Goal: Task Accomplishment & Management: Use online tool/utility

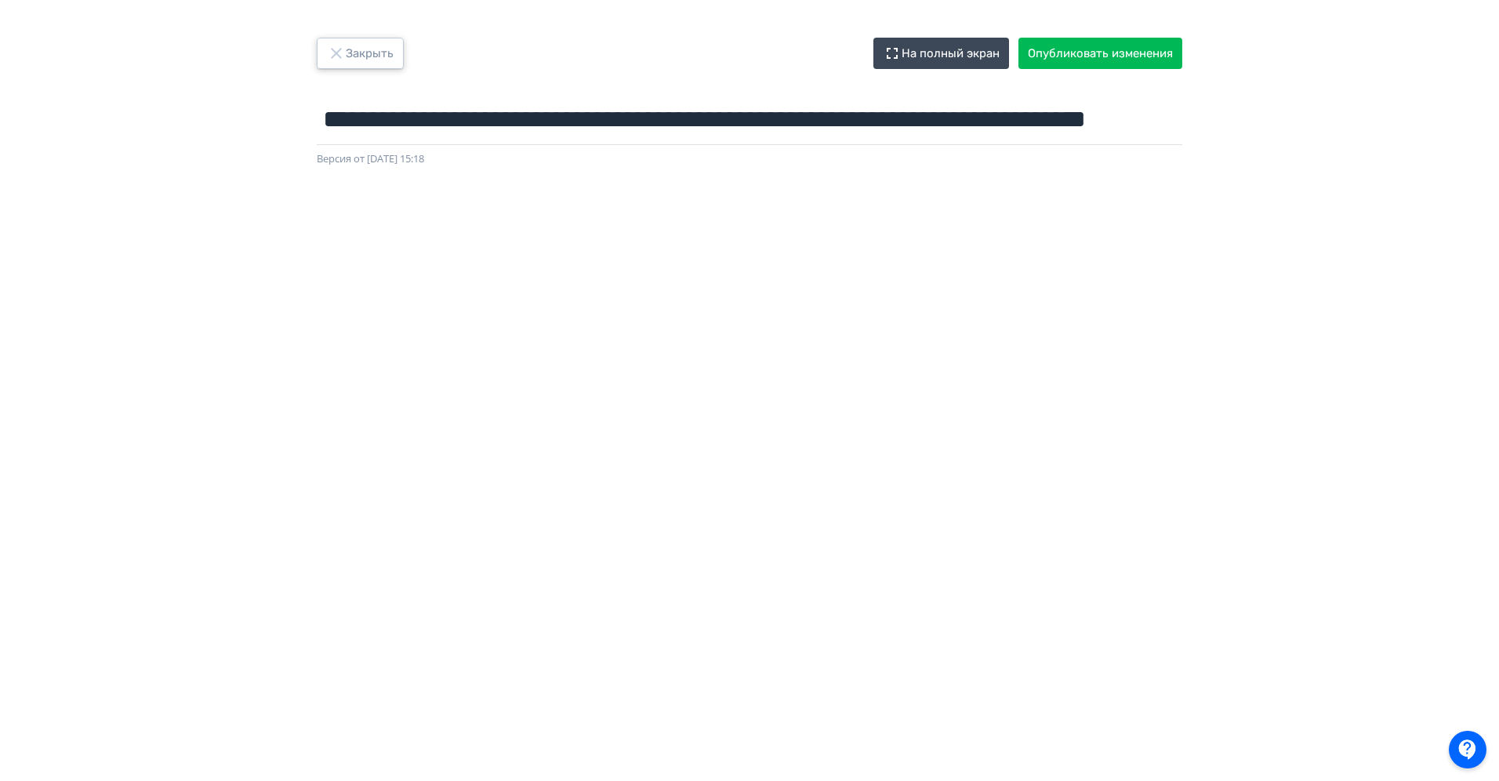
click at [349, 39] on button "Закрыть" at bounding box center [360, 53] width 87 height 31
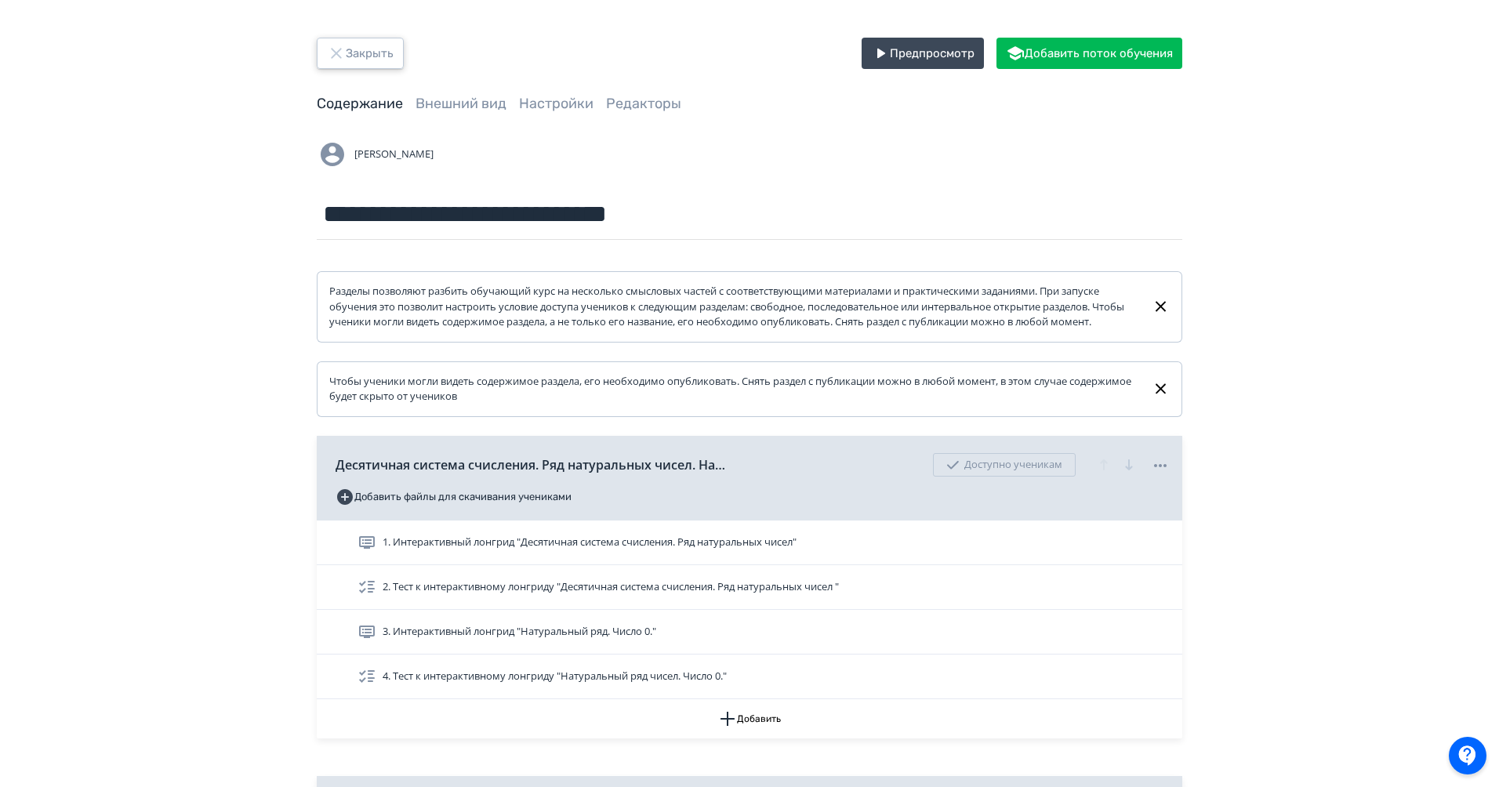
click at [369, 45] on button "Закрыть" at bounding box center [360, 53] width 87 height 31
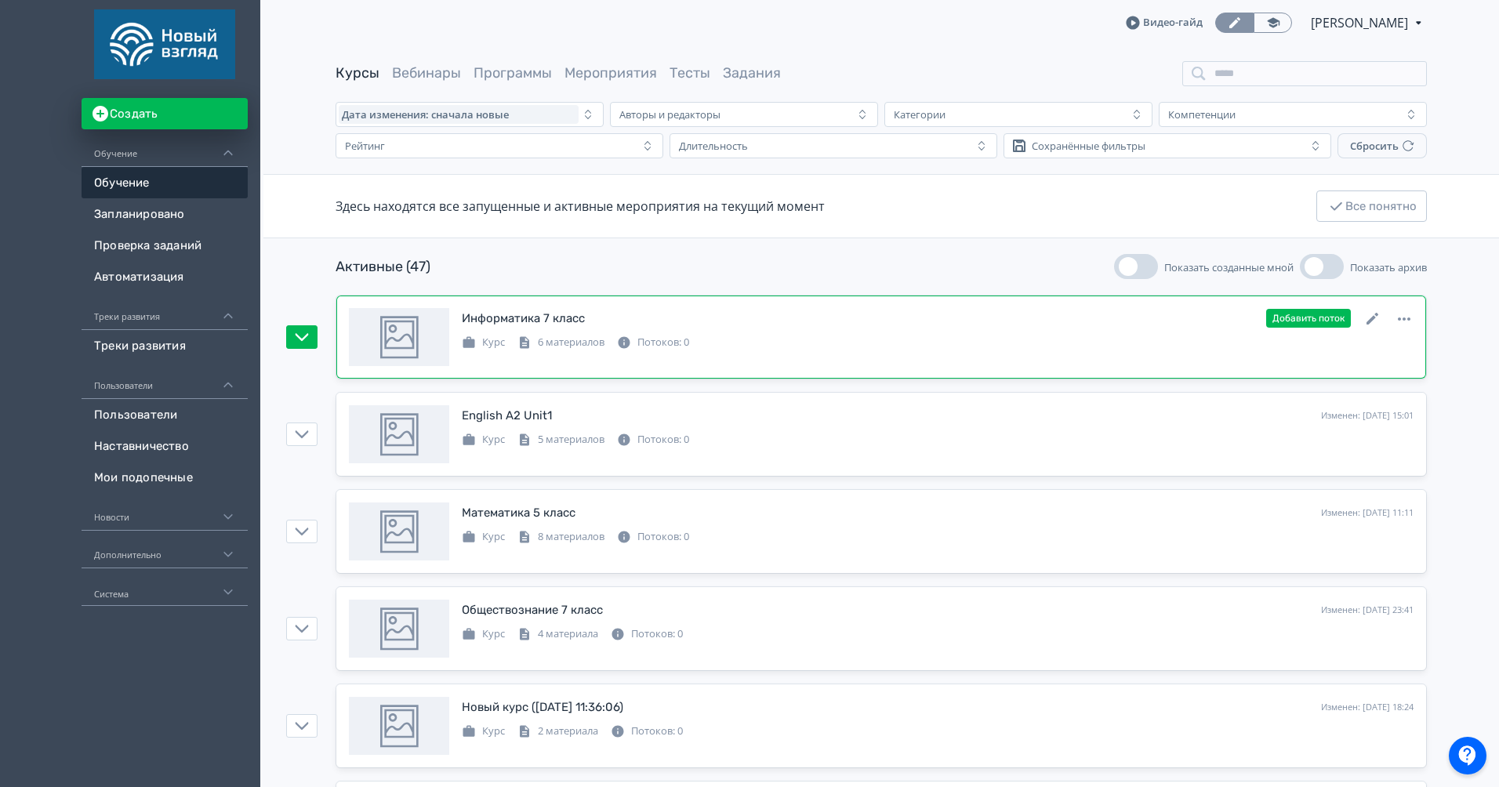
scroll to position [73, 0]
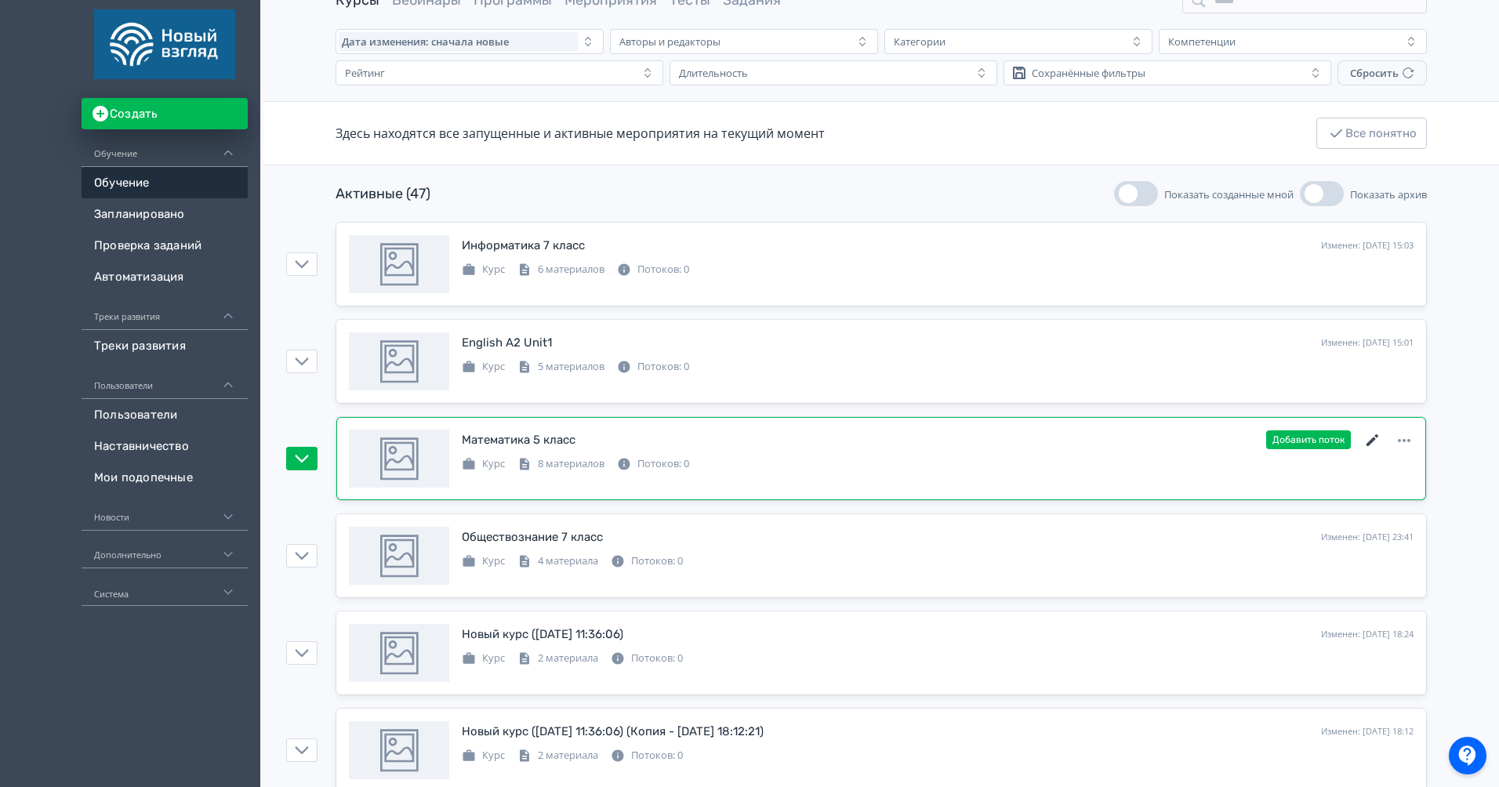
click at [1374, 441] on icon at bounding box center [1373, 440] width 12 height 12
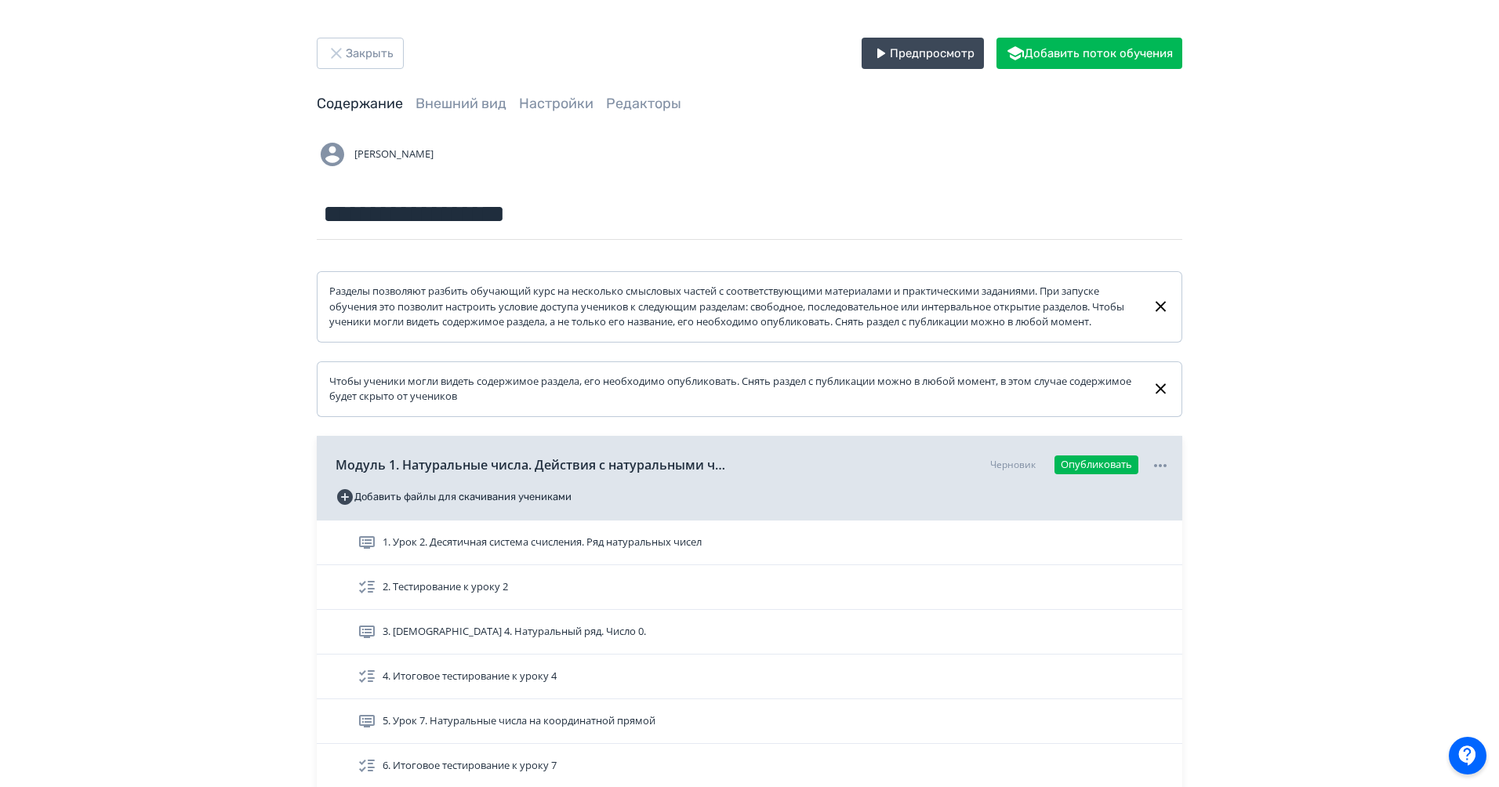
click at [374, 73] on div "**********" at bounding box center [749, 525] width 941 height 974
click at [379, 60] on button "Закрыть" at bounding box center [360, 53] width 87 height 31
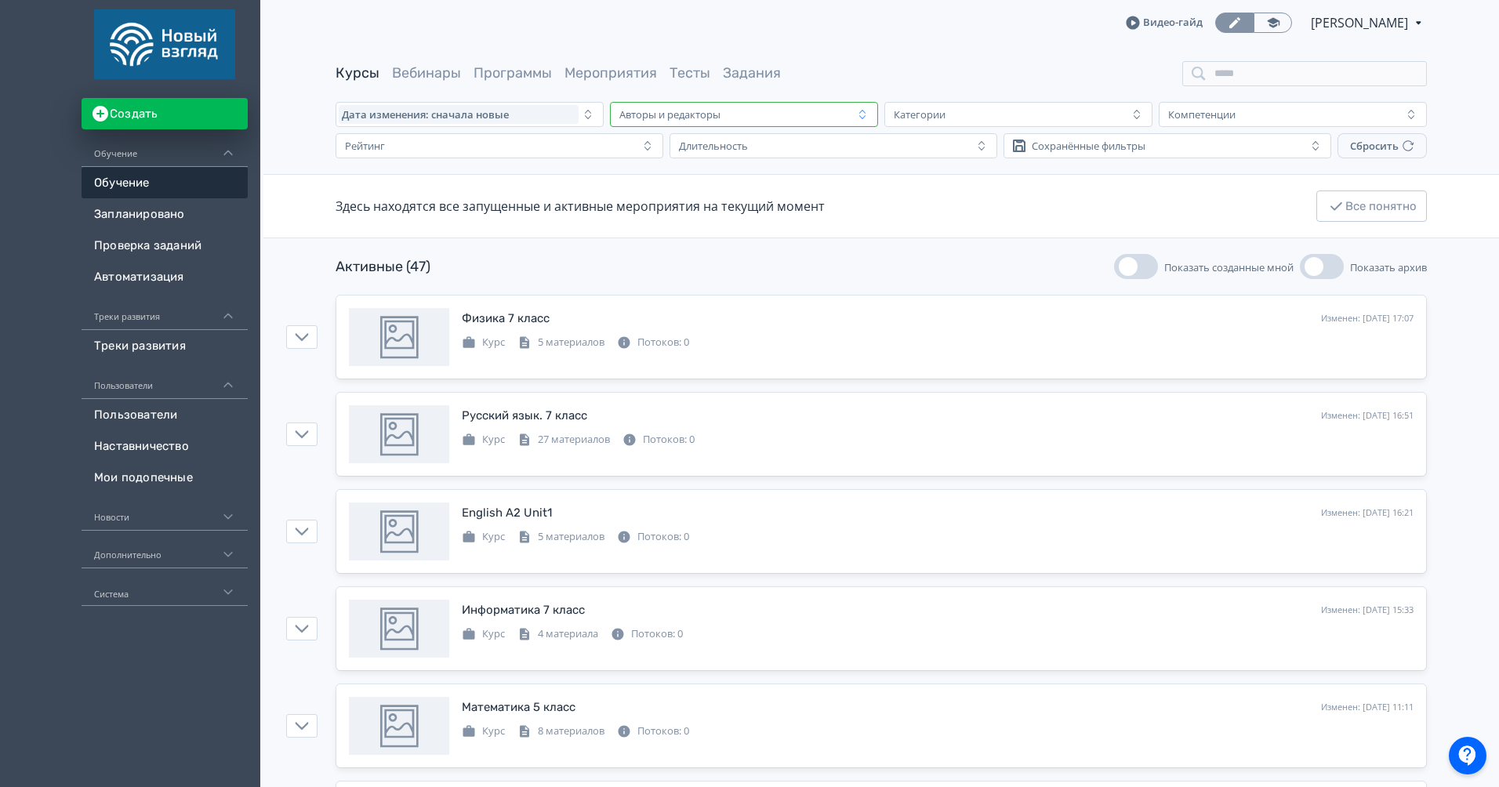
click at [647, 121] on div "Авторы и редакторы" at bounding box center [733, 114] width 240 height 19
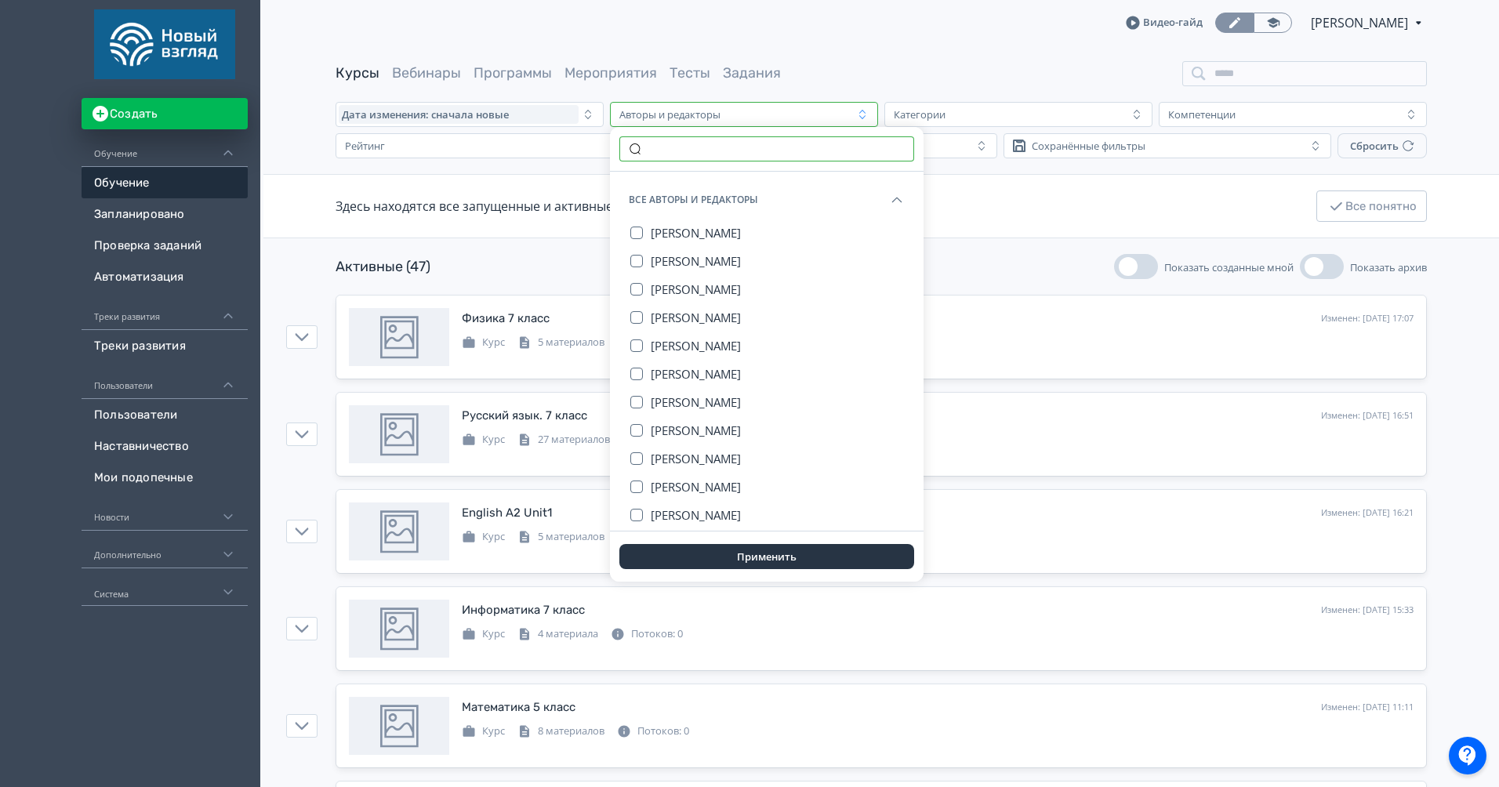
click at [682, 149] on input "text" at bounding box center [767, 148] width 295 height 25
type input "*"
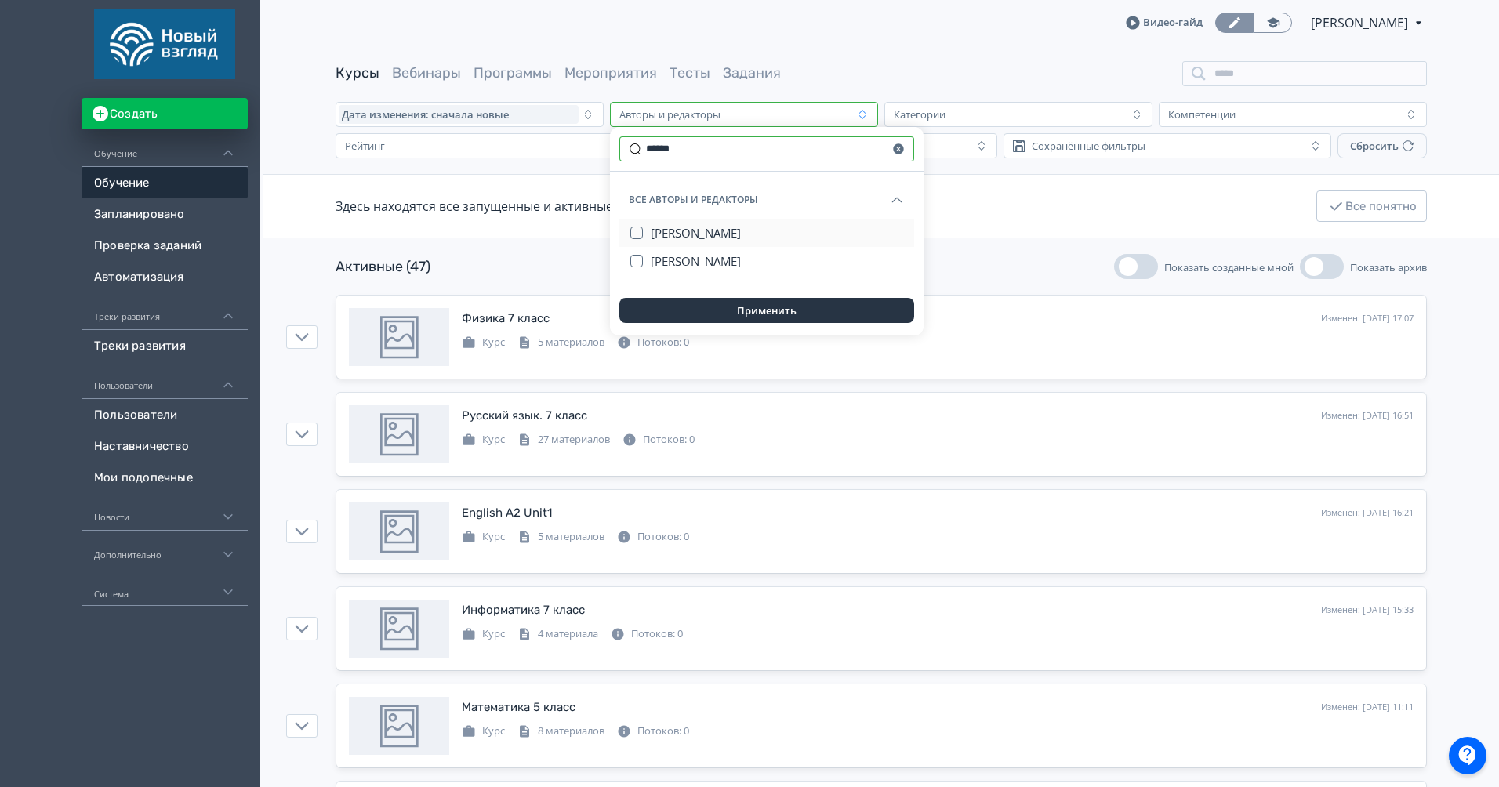
type input "******"
click at [721, 225] on span "[PERSON_NAME]" at bounding box center [696, 233] width 90 height 16
click at [724, 304] on button "Применить" at bounding box center [767, 310] width 295 height 25
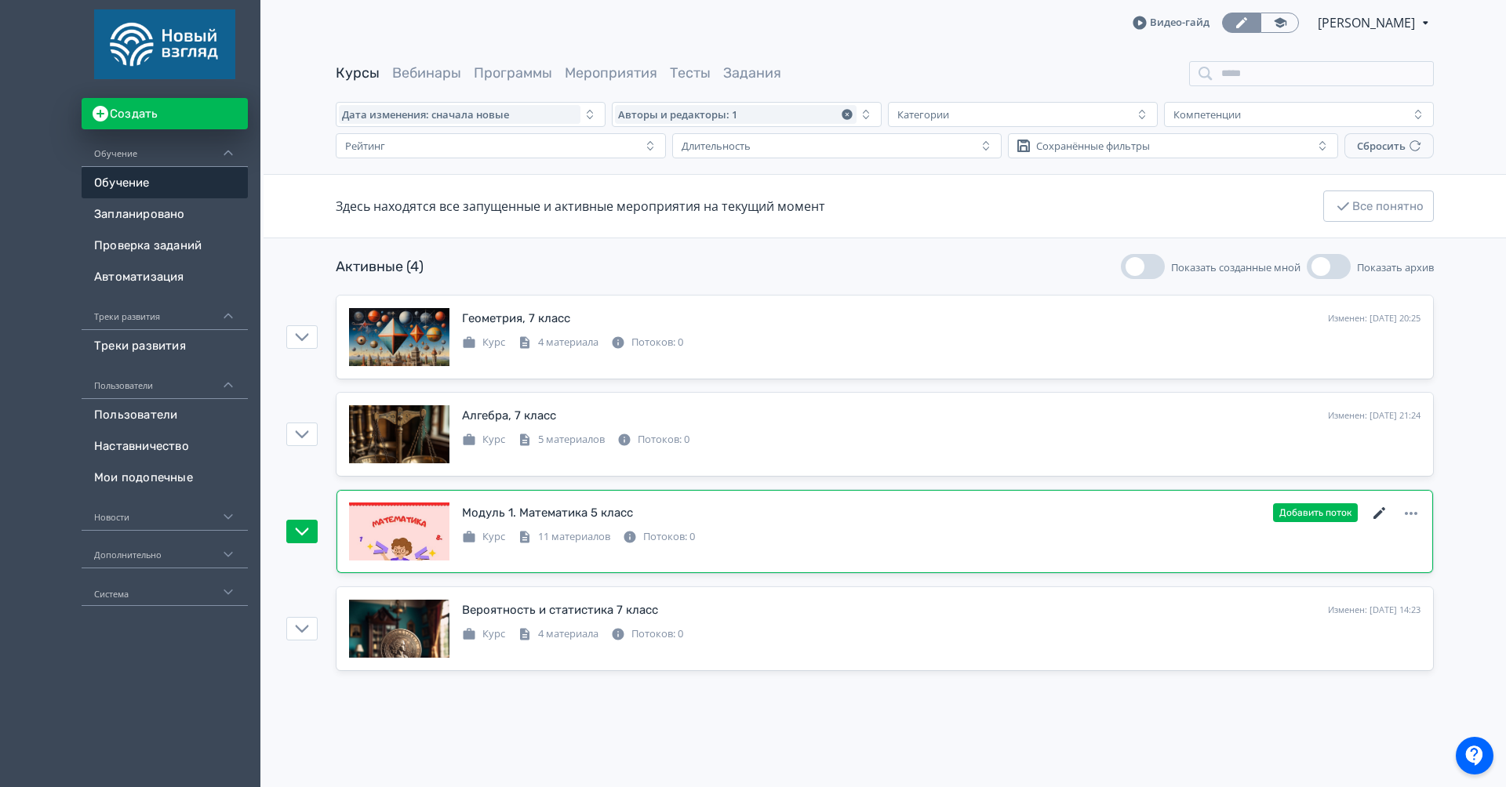
click at [1381, 514] on icon at bounding box center [1379, 513] width 19 height 19
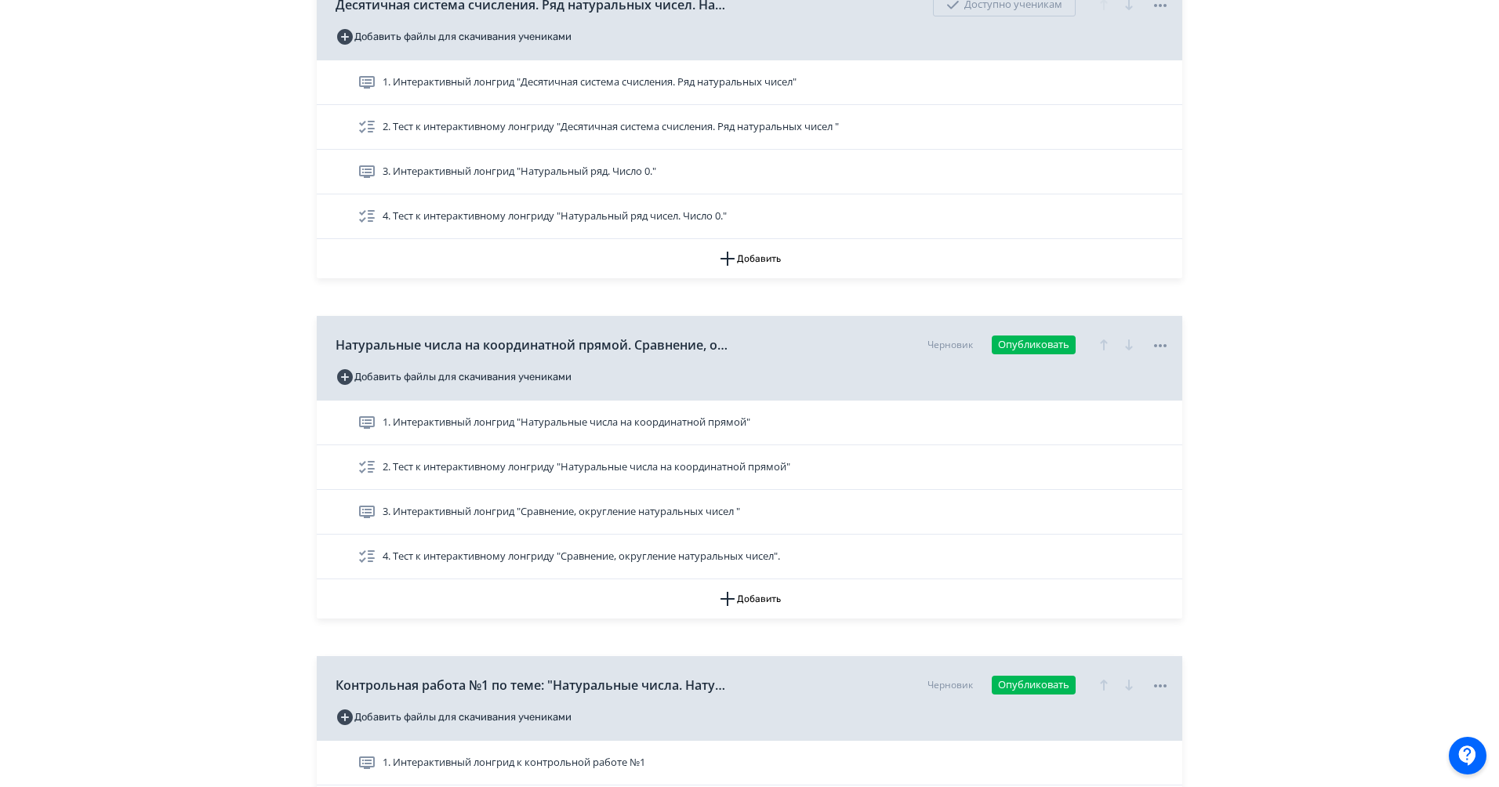
scroll to position [896, 0]
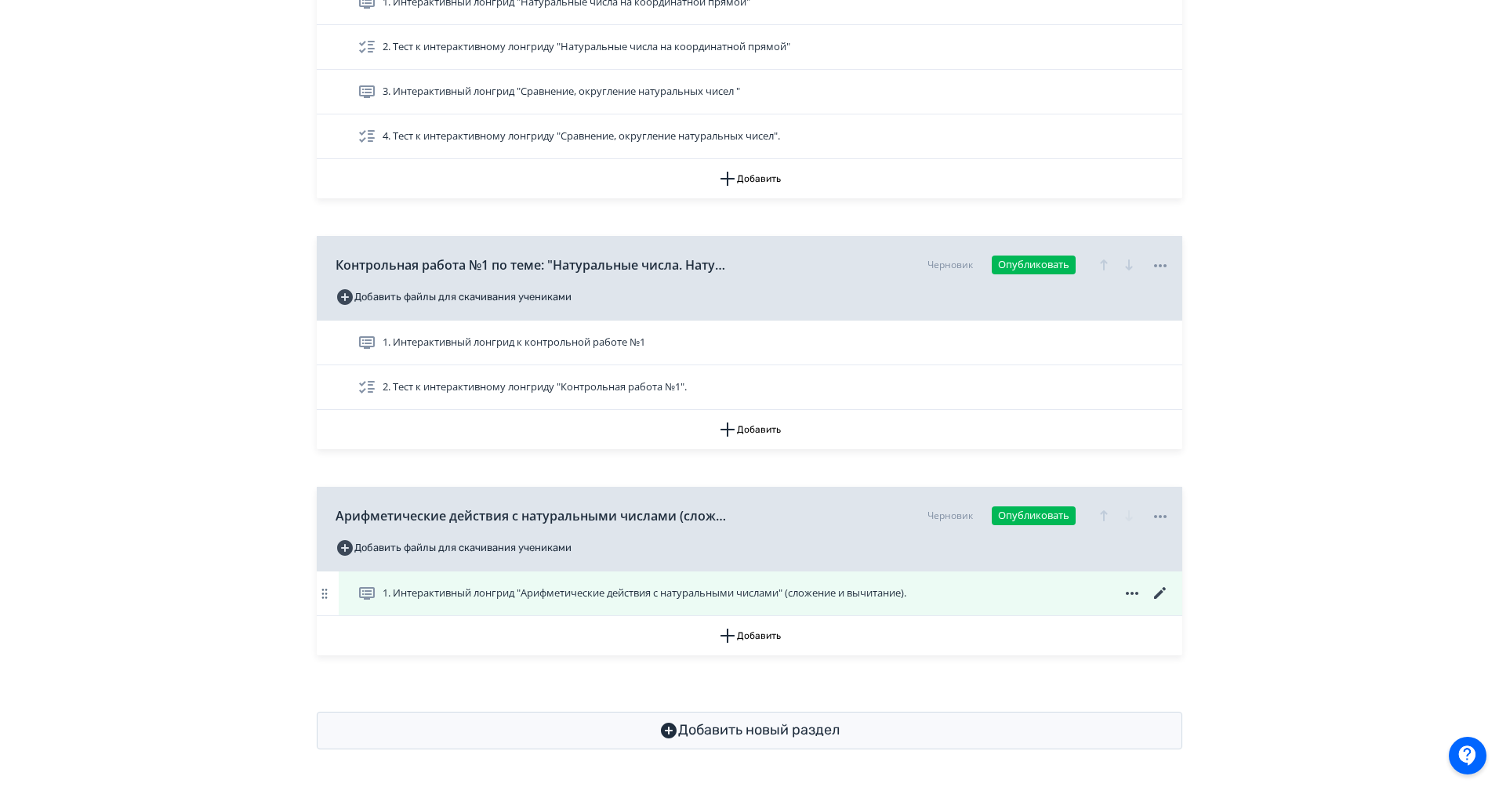
click at [1165, 591] on icon at bounding box center [1160, 593] width 19 height 19
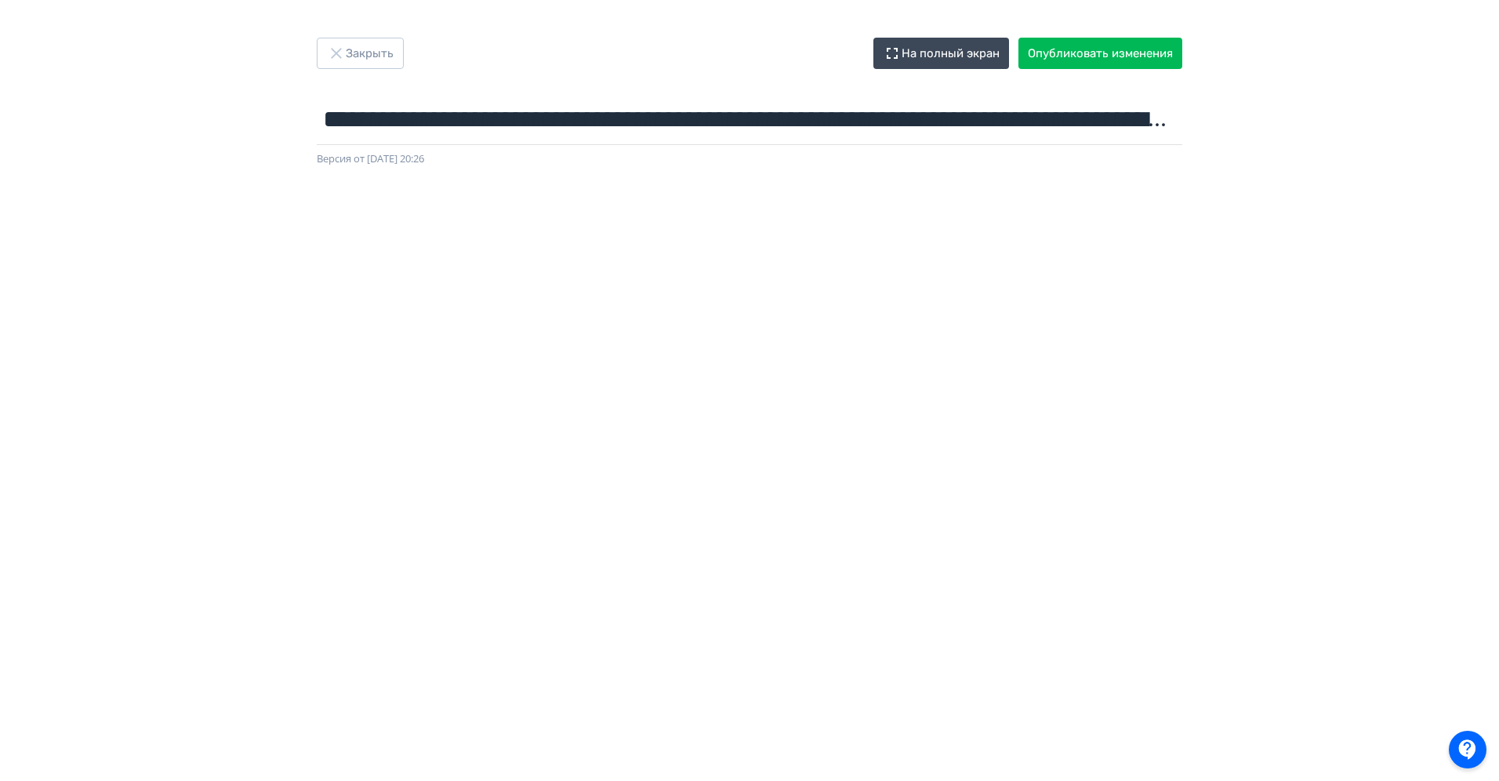
click at [378, 80] on div "**********" at bounding box center [749, 102] width 941 height 129
click at [373, 49] on button "Закрыть" at bounding box center [360, 53] width 87 height 31
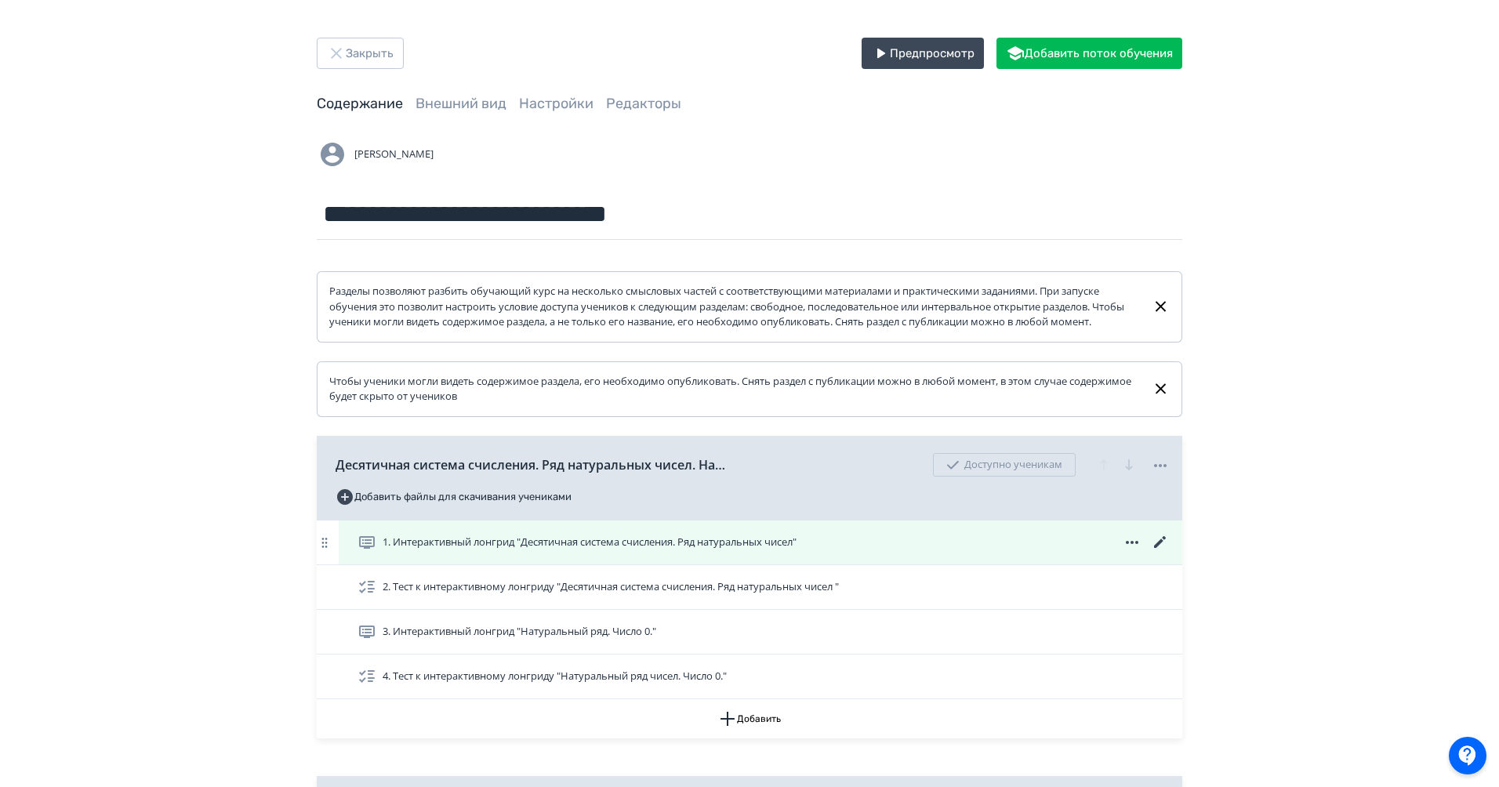
click at [1162, 552] on icon at bounding box center [1160, 542] width 19 height 19
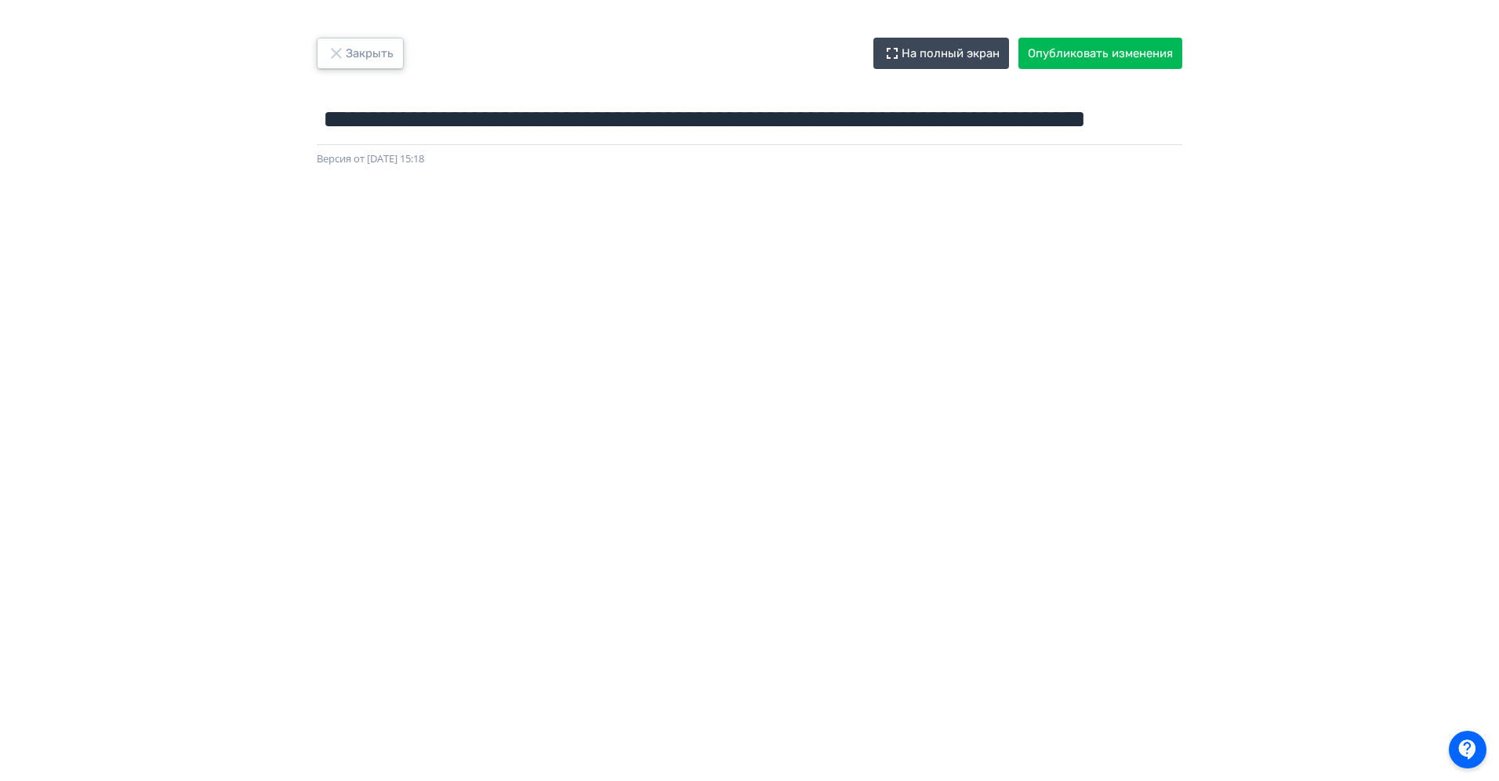
click at [358, 55] on button "Закрыть" at bounding box center [360, 53] width 87 height 31
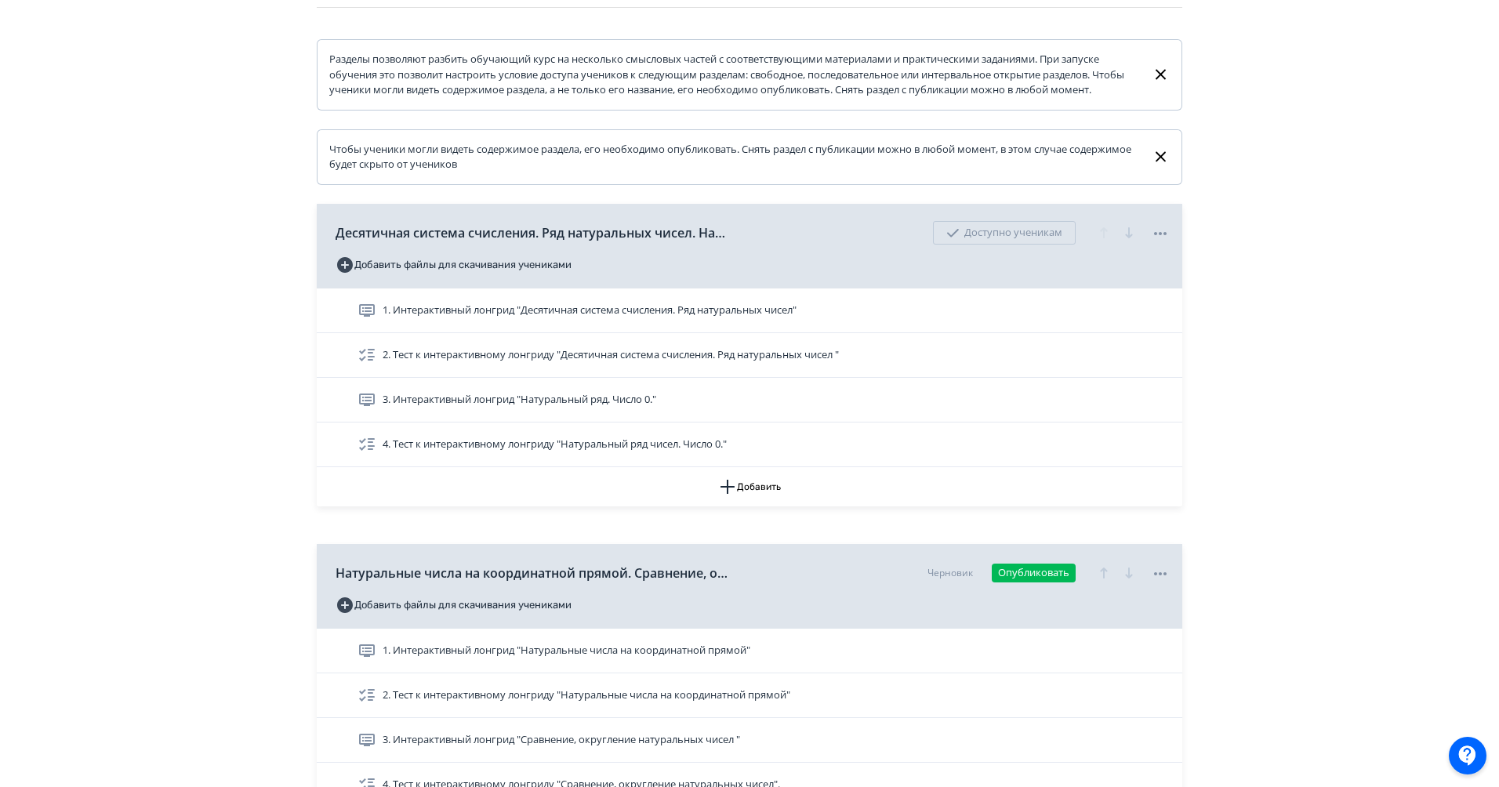
scroll to position [245, 0]
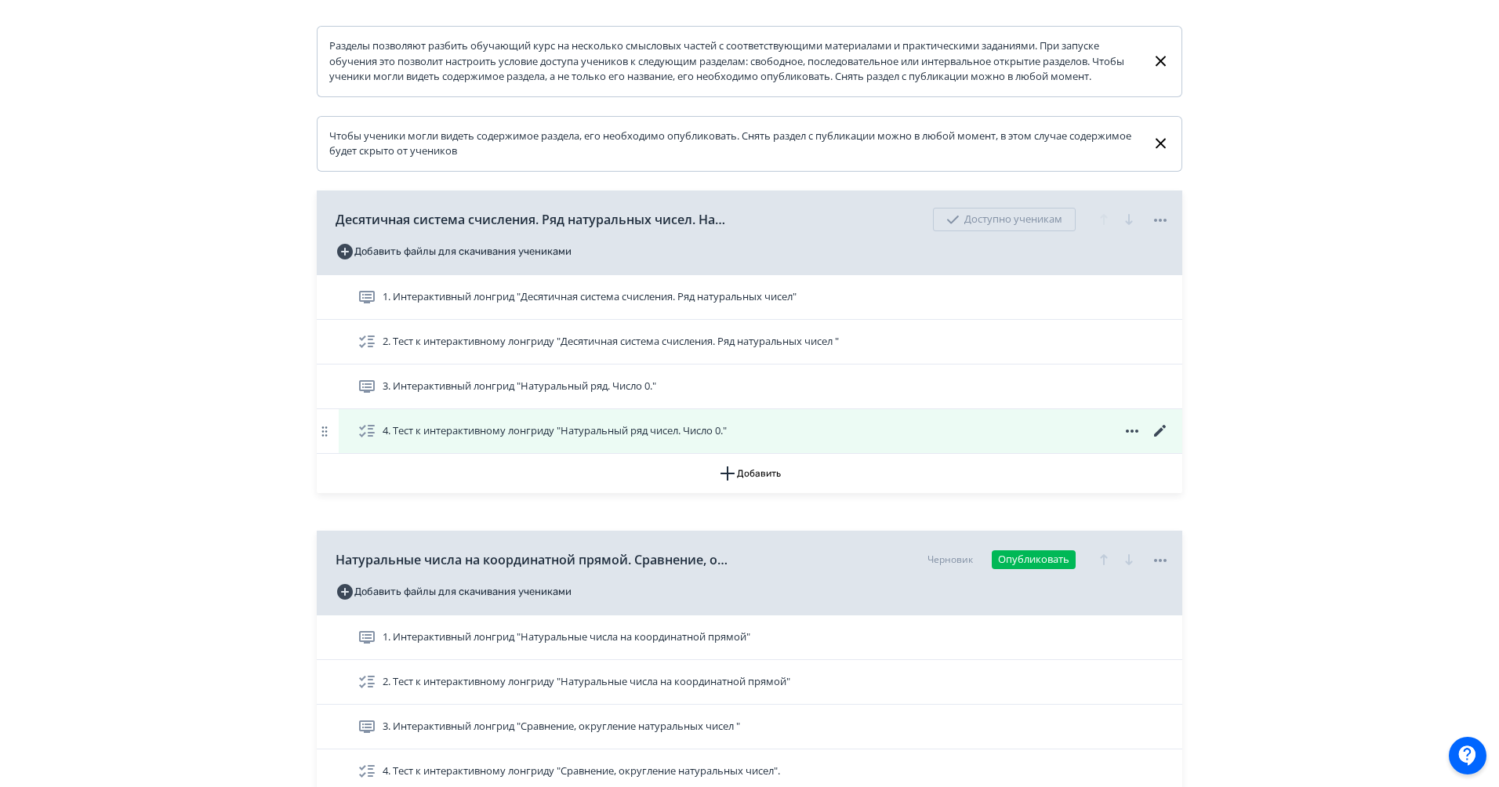
click at [1160, 441] on icon at bounding box center [1160, 431] width 19 height 19
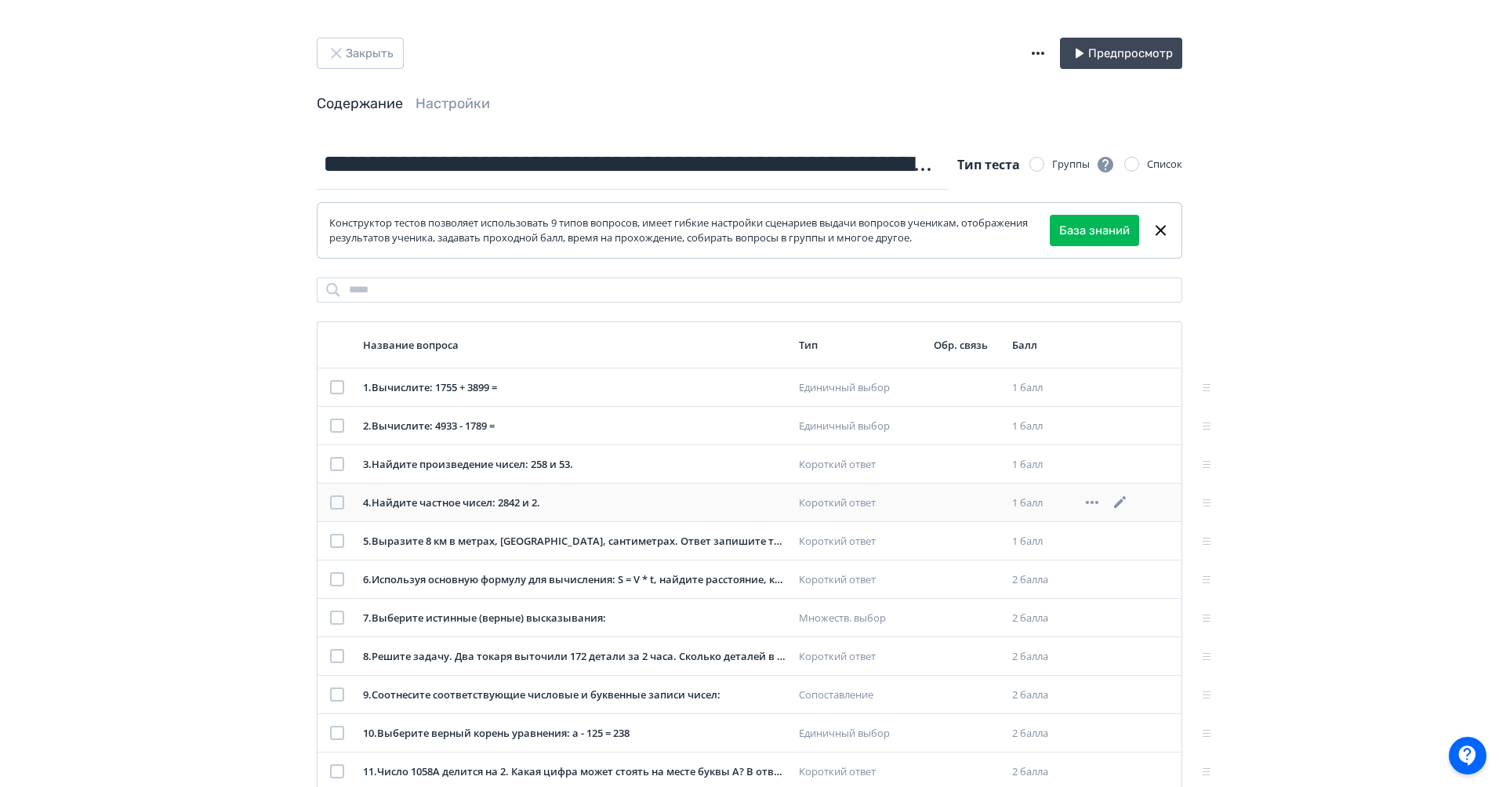
scroll to position [81, 0]
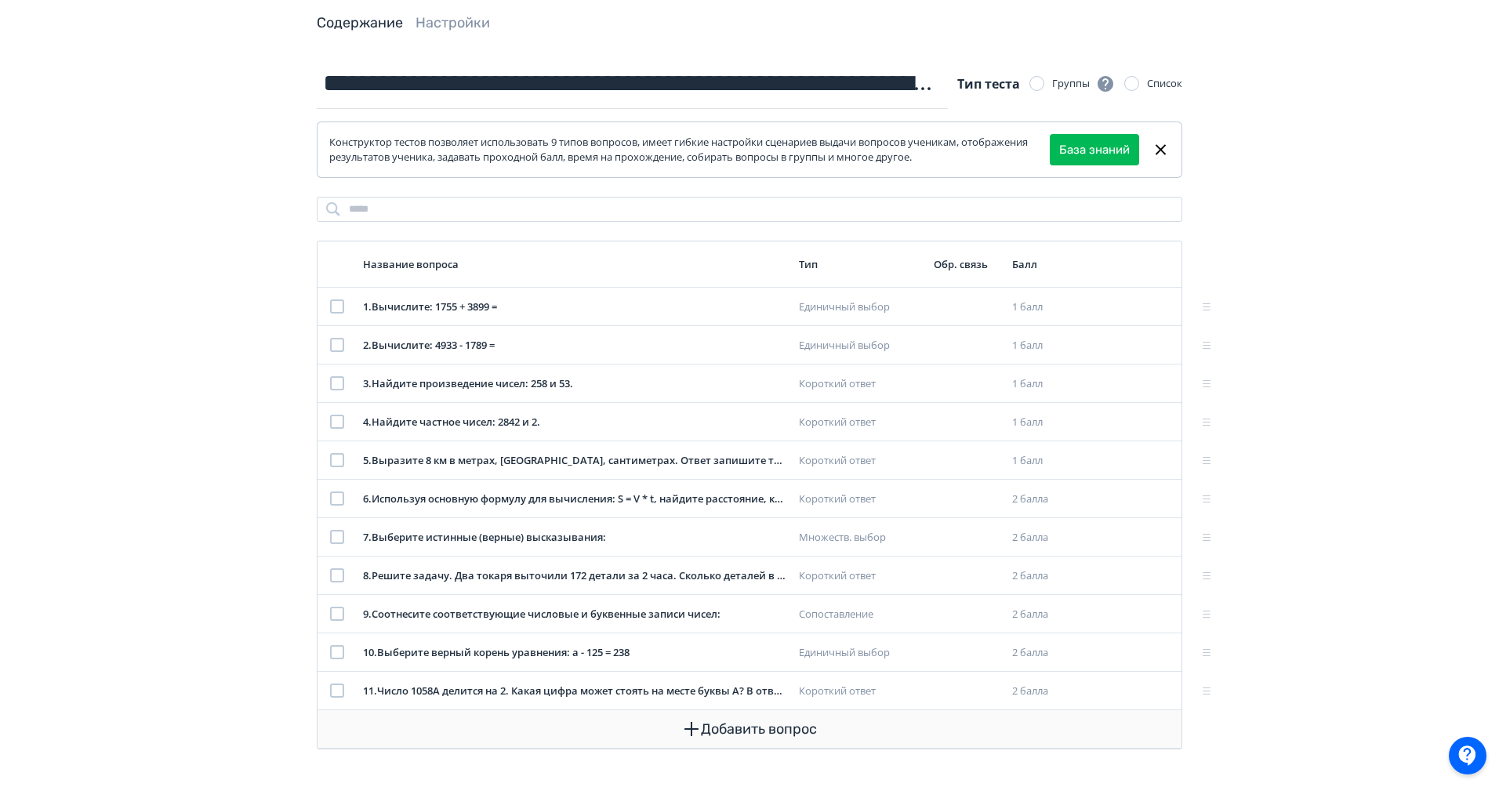
click at [736, 729] on button "Добавить вопрос" at bounding box center [749, 730] width 839 height 38
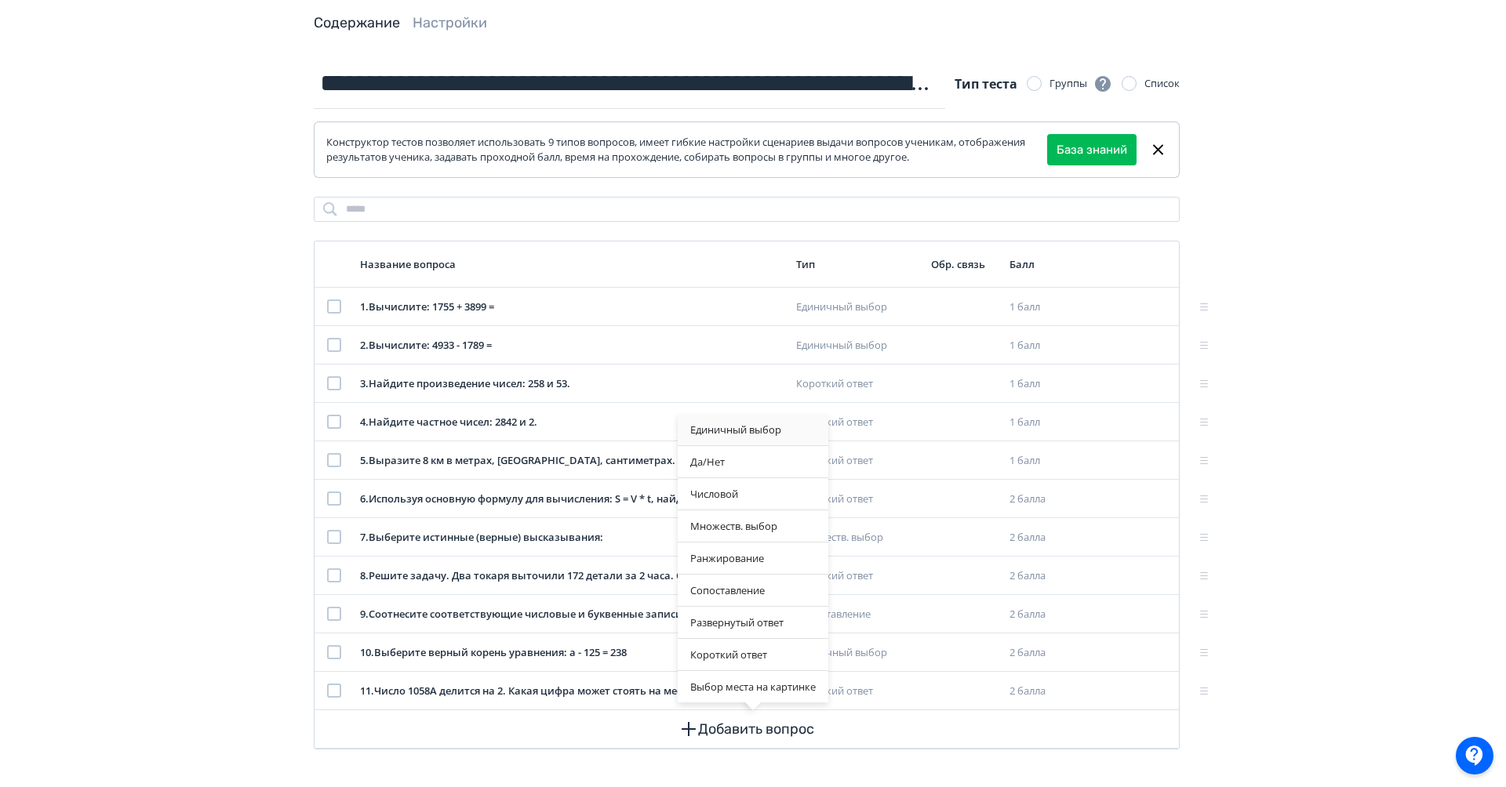
click at [760, 431] on div "Единичный выбор" at bounding box center [753, 429] width 151 height 31
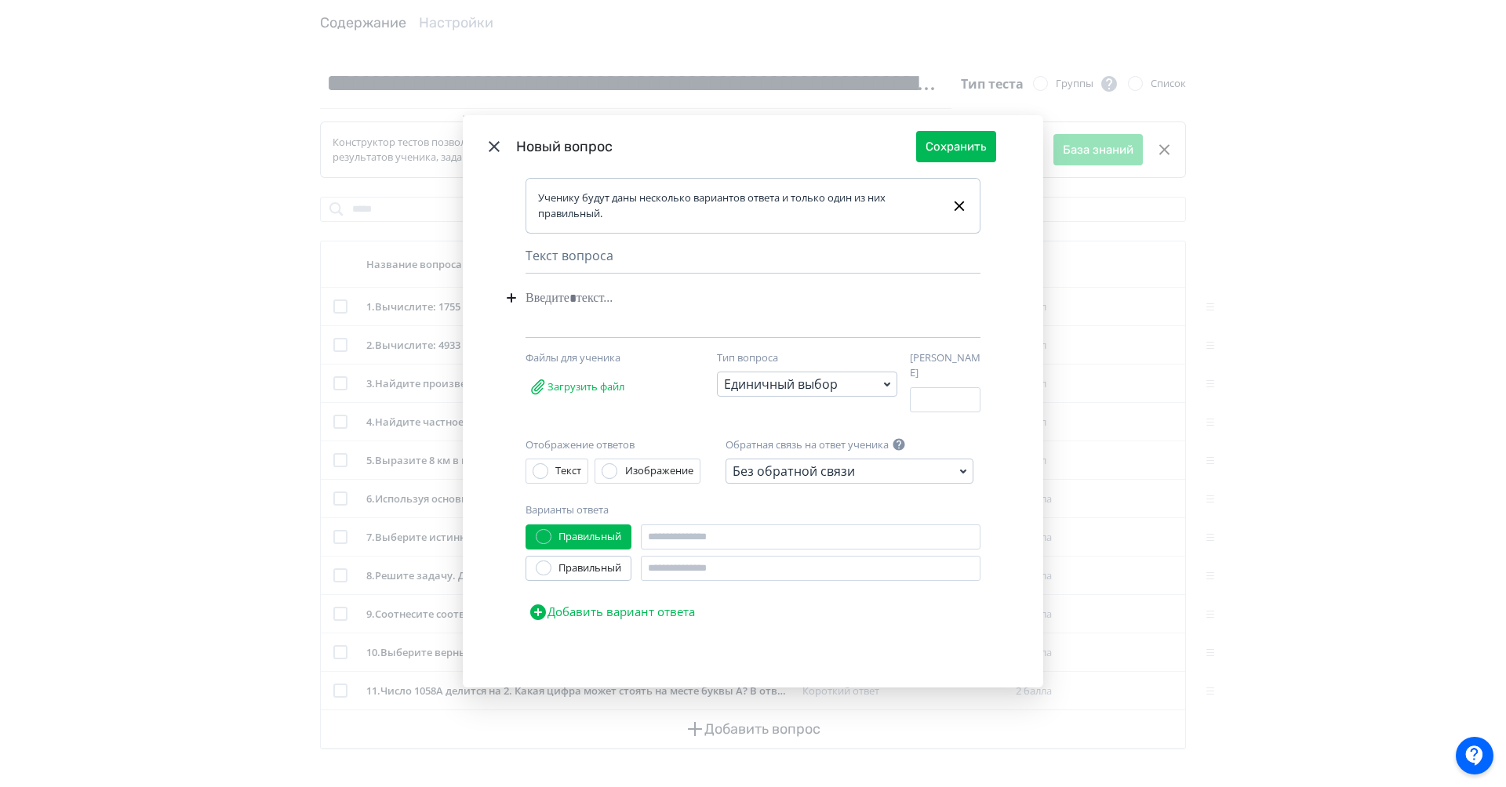
click at [493, 155] on icon "Modal" at bounding box center [494, 146] width 19 height 19
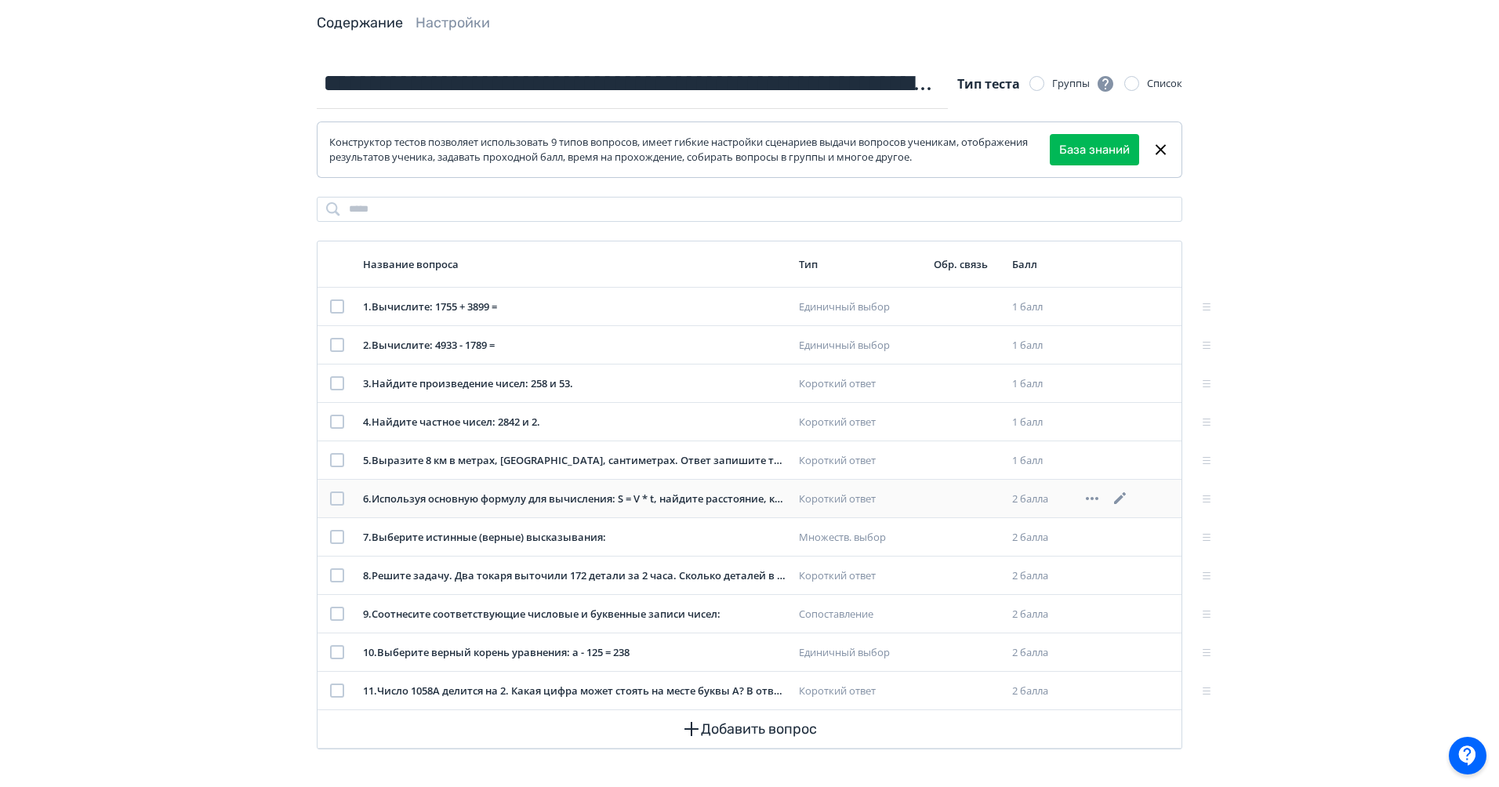
scroll to position [0, 0]
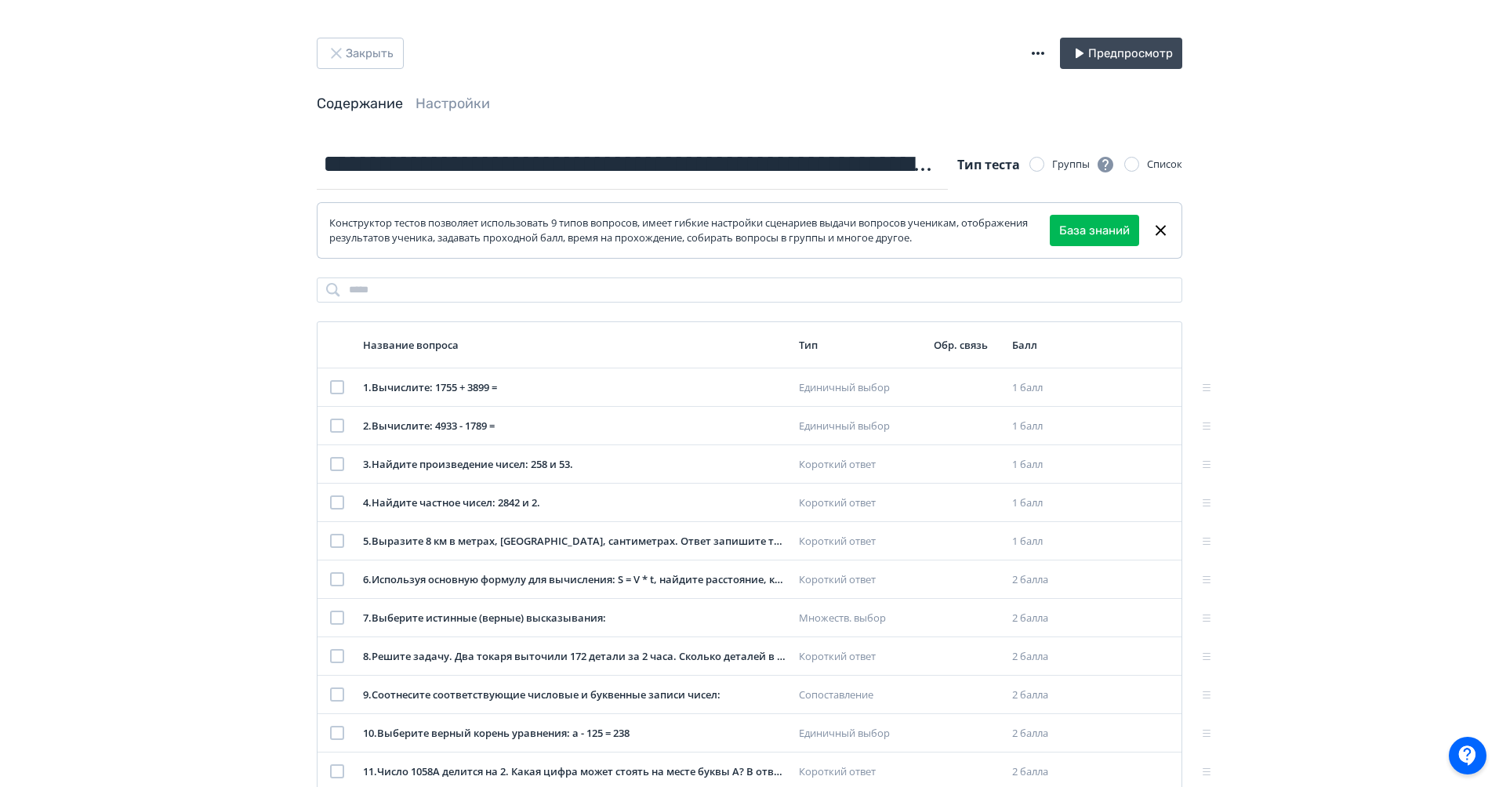
click at [1292, 398] on div "**********" at bounding box center [749, 434] width 1499 height 868
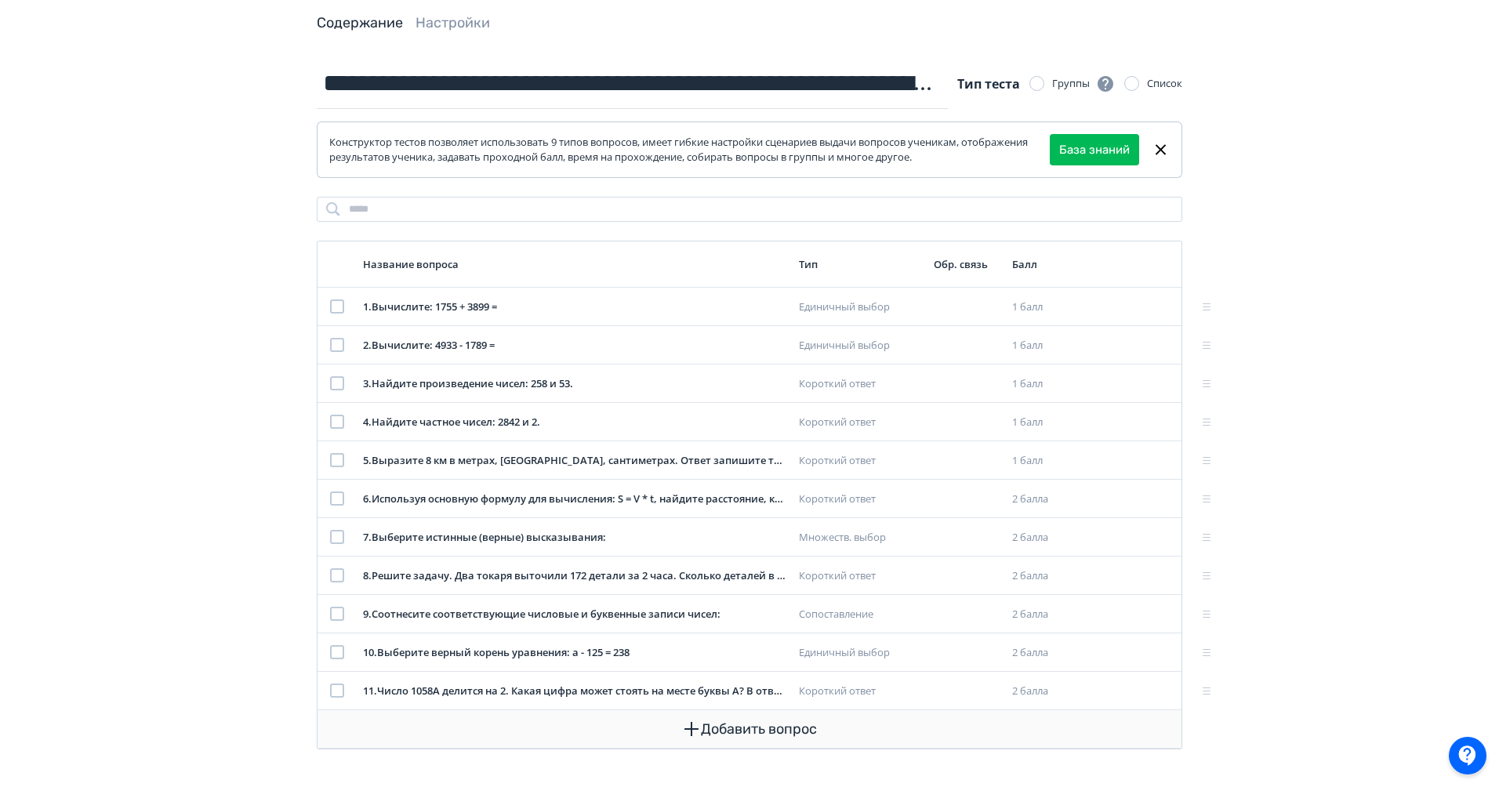
click at [711, 734] on button "Добавить вопрос" at bounding box center [749, 730] width 839 height 38
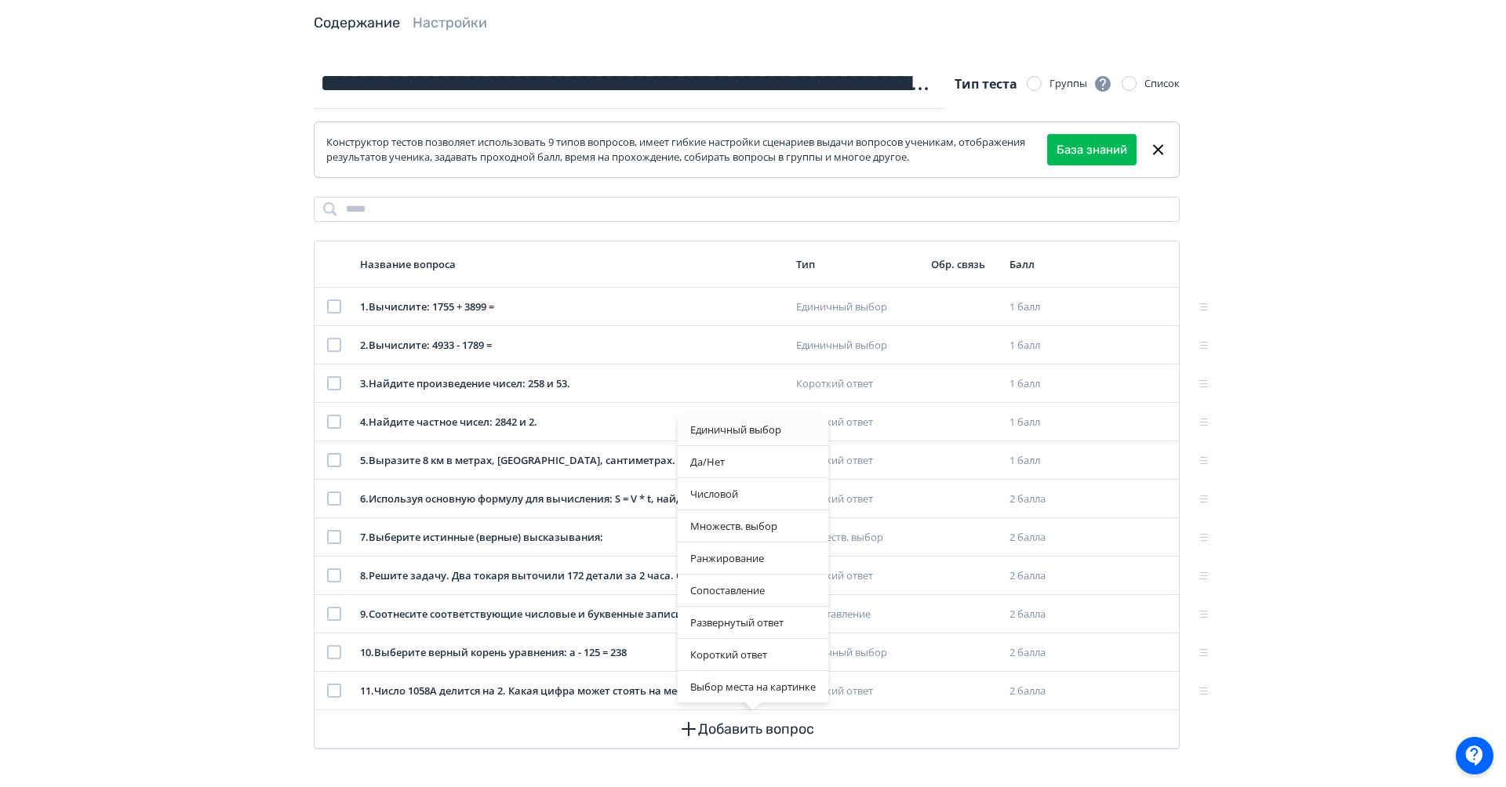
click at [735, 430] on div "Единичный выбор" at bounding box center [753, 429] width 151 height 31
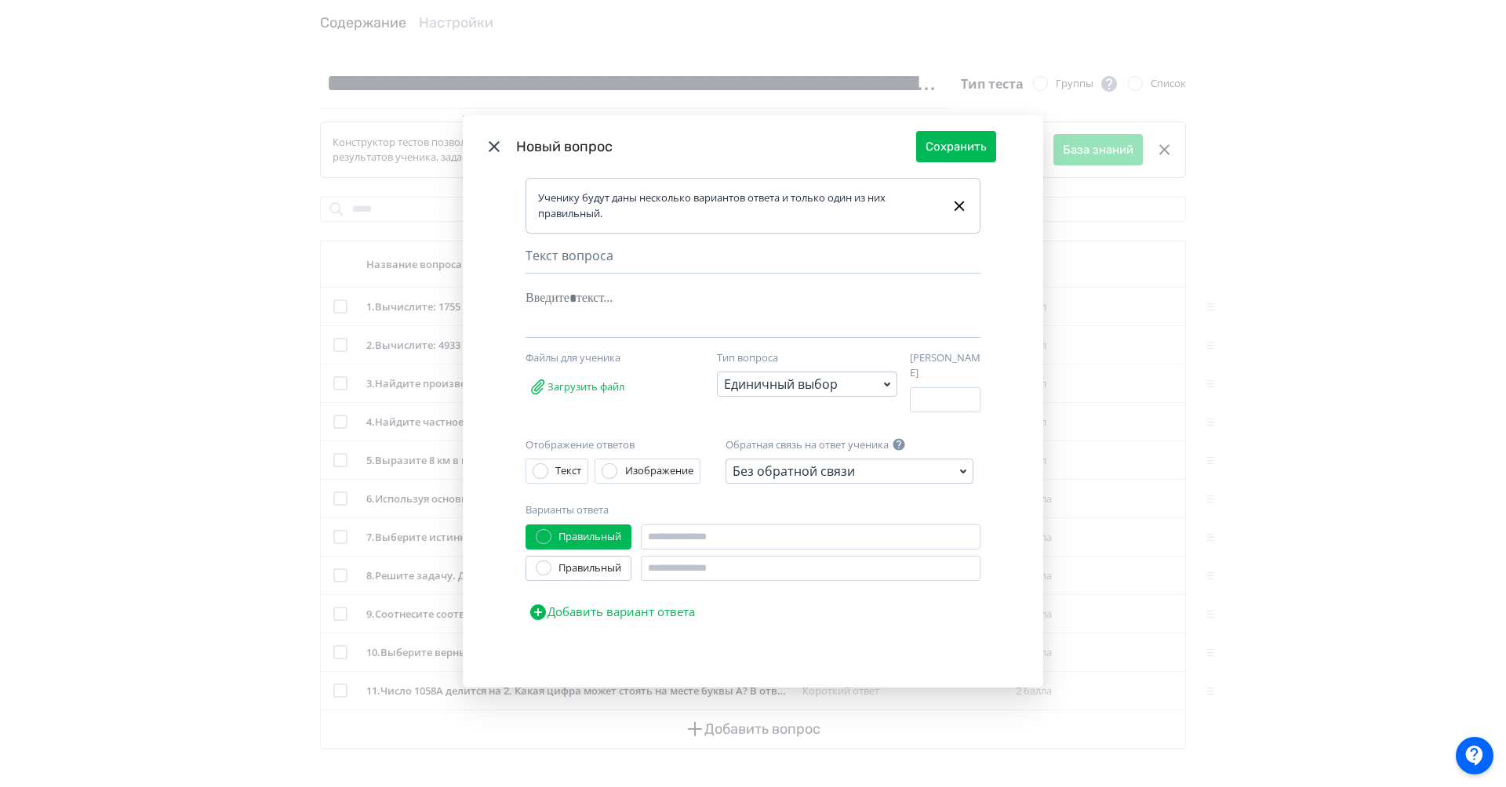
click at [494, 151] on icon "Modal" at bounding box center [494, 146] width 11 height 11
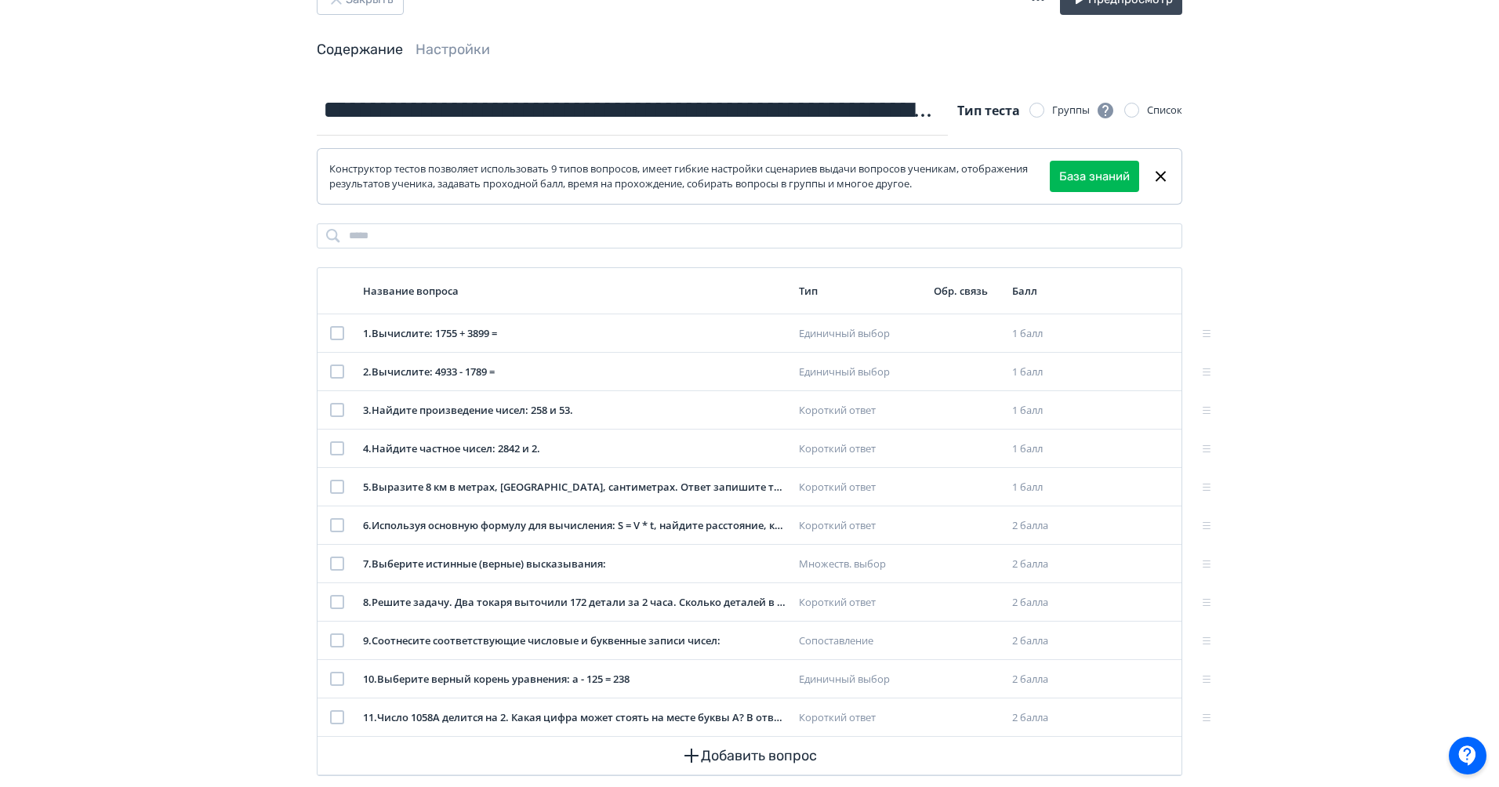
scroll to position [0, 0]
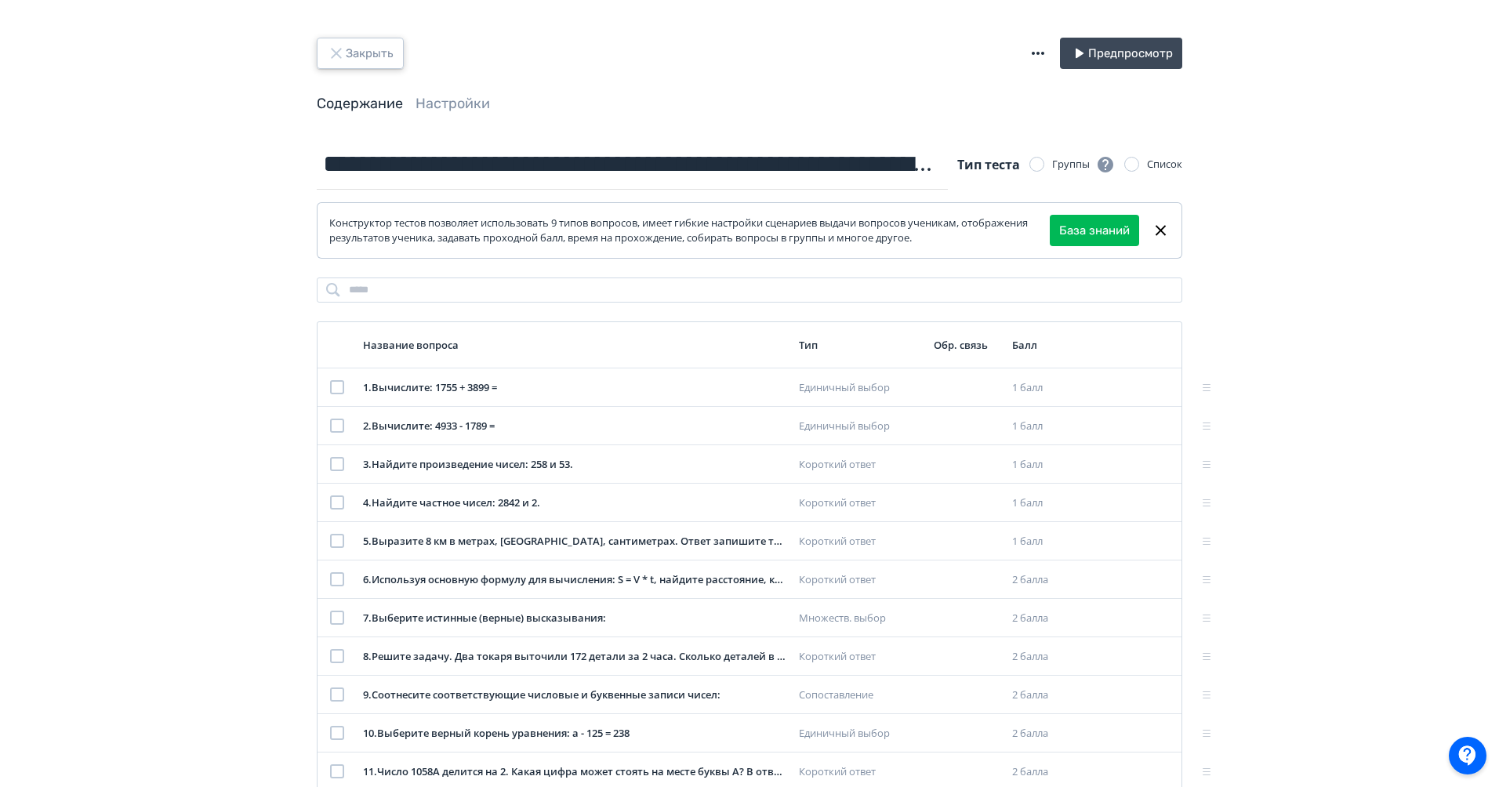
click at [339, 56] on icon "button" at bounding box center [336, 53] width 19 height 19
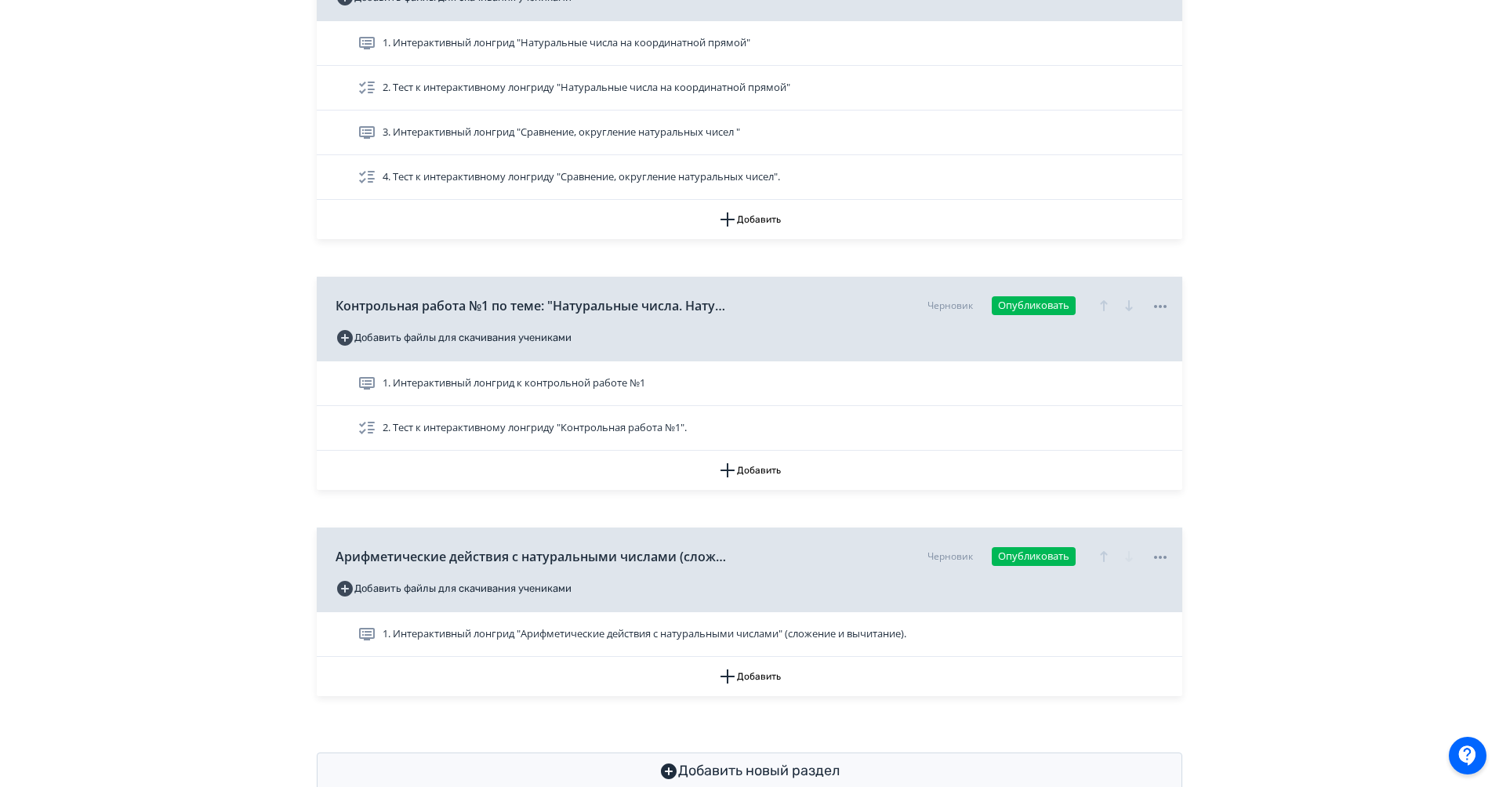
scroll to position [772, 0]
